Goal: Task Accomplishment & Management: Use online tool/utility

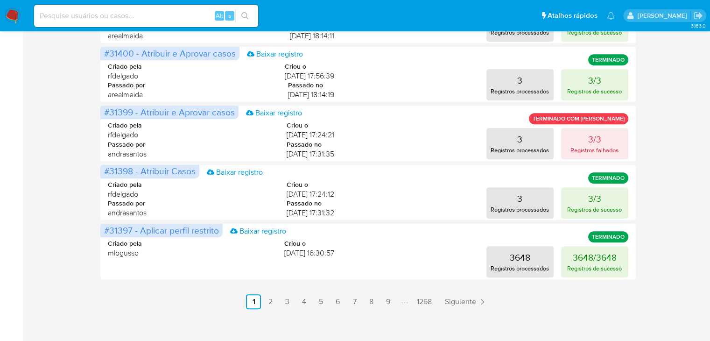
scroll to position [435, 0]
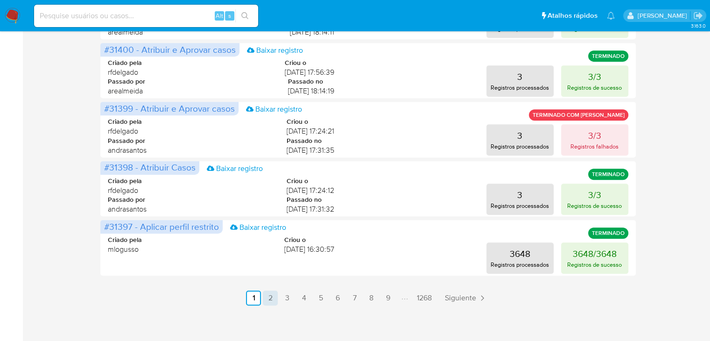
click at [273, 296] on link "2" at bounding box center [270, 297] width 15 height 15
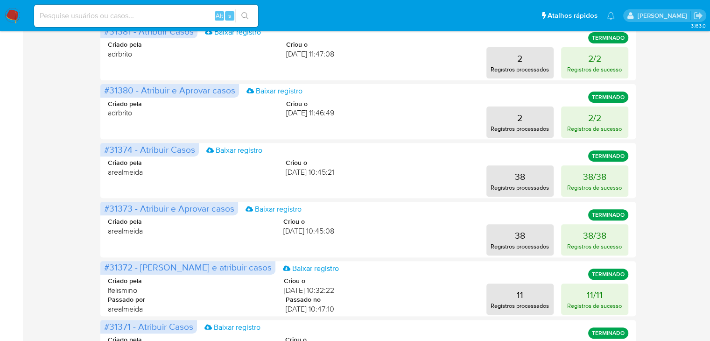
scroll to position [439, 0]
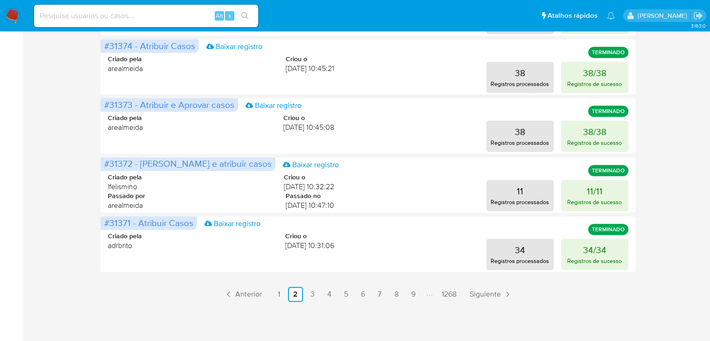
click at [276, 294] on link "1" at bounding box center [278, 293] width 15 height 15
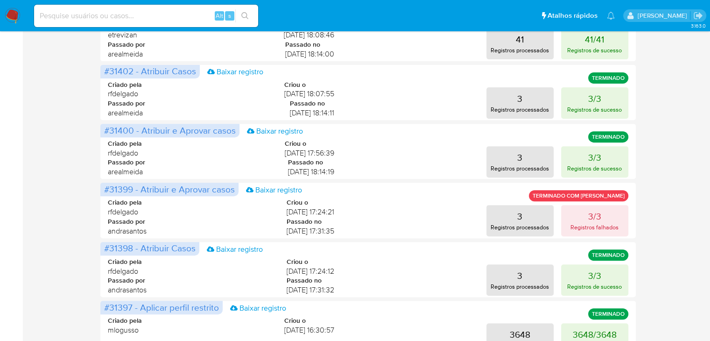
scroll to position [355, 0]
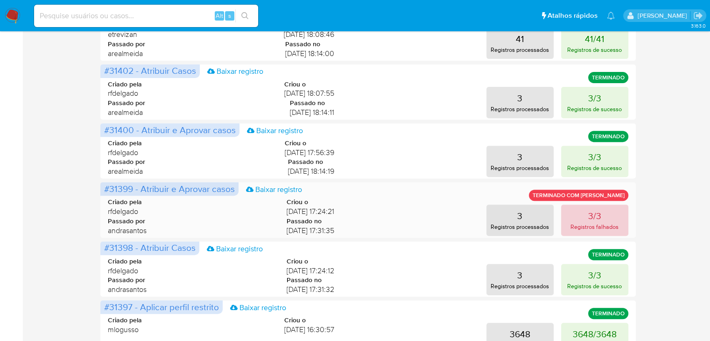
click at [588, 217] on p "3/3" at bounding box center [594, 215] width 13 height 13
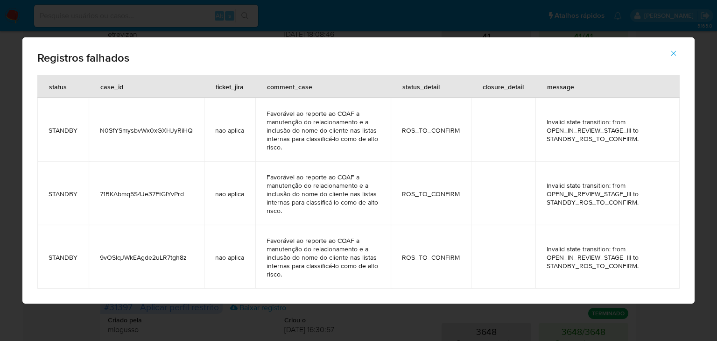
click at [678, 56] on icon "button" at bounding box center [673, 53] width 8 height 8
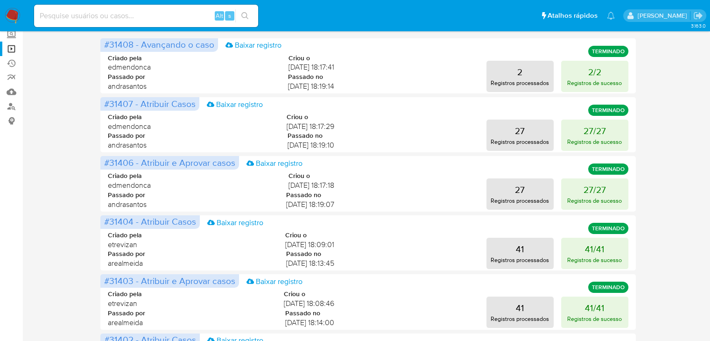
scroll to position [0, 0]
